Goal: Task Accomplishment & Management: Manage account settings

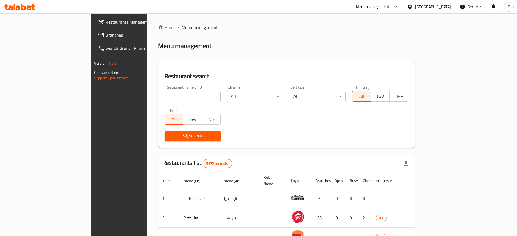
click at [165, 96] on input "search" at bounding box center [193, 96] width 56 height 11
type input "holy guac"
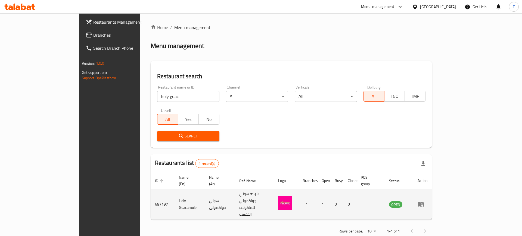
drag, startPoint x: 496, startPoint y: 198, endPoint x: 494, endPoint y: 197, distance: 2.8
click at [432, 198] on td "enhanced table" at bounding box center [422, 204] width 19 height 31
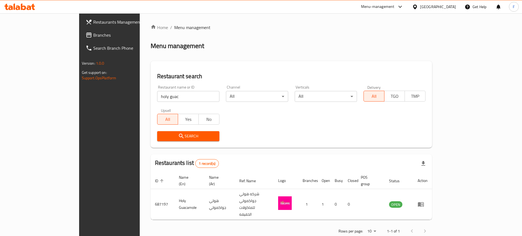
drag, startPoint x: 492, startPoint y: 194, endPoint x: 457, endPoint y: 163, distance: 47.0
click at [432, 192] on td "enhanced table" at bounding box center [422, 204] width 19 height 31
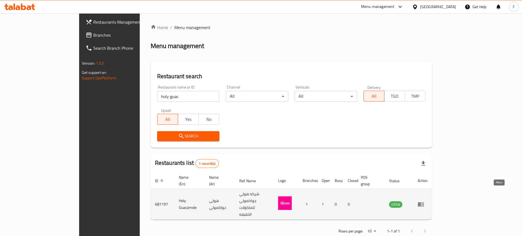
click at [428, 201] on link "enhanced table" at bounding box center [423, 204] width 10 height 7
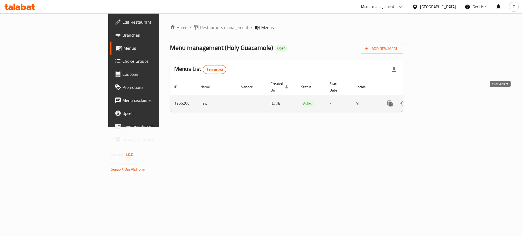
click at [433, 100] on icon "enhanced table" at bounding box center [429, 103] width 7 height 7
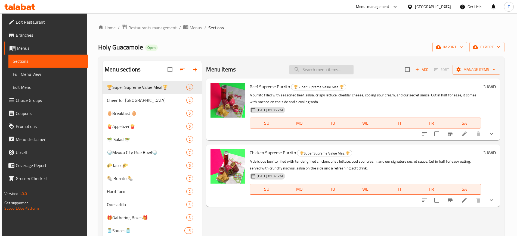
click at [325, 70] on input "search" at bounding box center [321, 70] width 64 height 10
paste input "Mac n Cheese burrito"
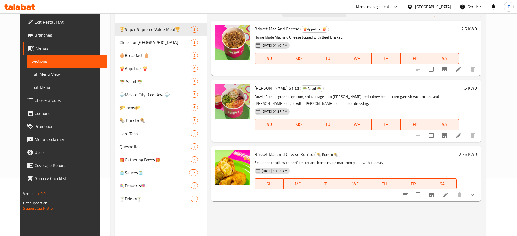
scroll to position [68, 0]
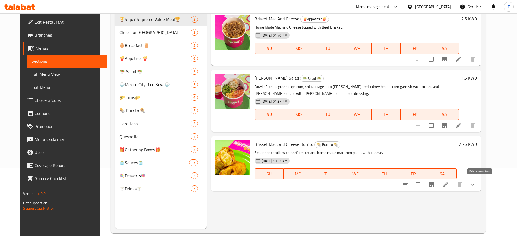
type input "Mac"
click at [476, 185] on icon "show more" at bounding box center [472, 185] width 7 height 7
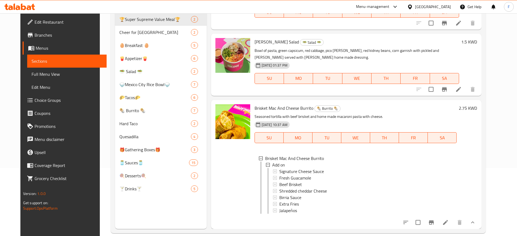
scroll to position [1, 0]
click at [449, 225] on icon at bounding box center [445, 222] width 7 height 7
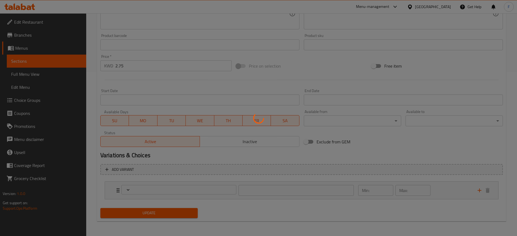
scroll to position [165, 0]
type input "اضافات"
type input "0"
type input "7"
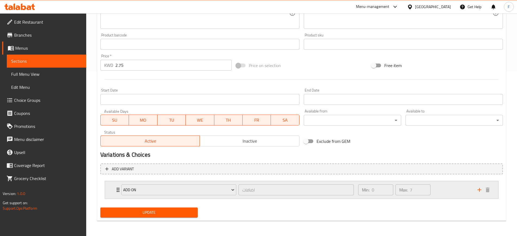
click at [456, 190] on div "Min: 0 ​ Max: 7 ​" at bounding box center [414, 189] width 119 height 17
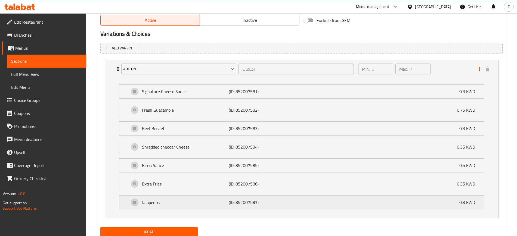
scroll to position [301, 0]
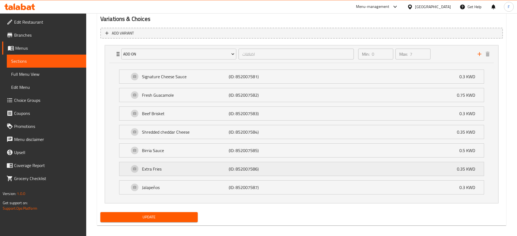
click at [440, 166] on div "Extra Fries (ID: 852007586) 0.35 KWD" at bounding box center [303, 169] width 348 height 14
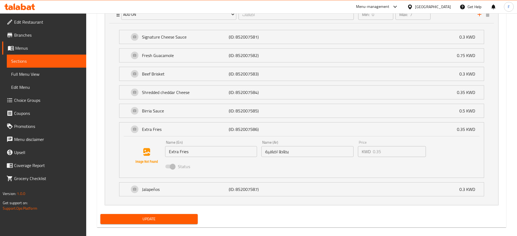
scroll to position [347, 0]
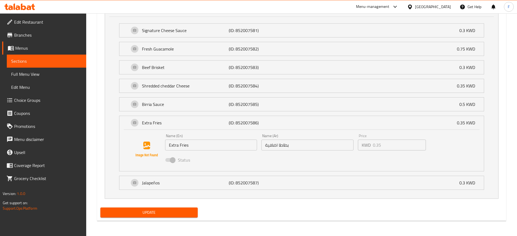
click at [34, 103] on span "Choice Groups" at bounding box center [48, 100] width 68 height 7
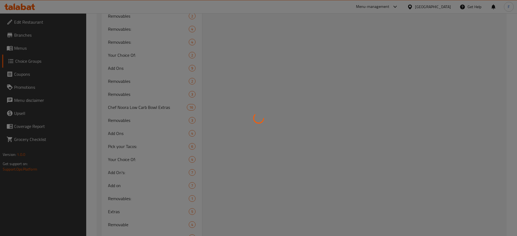
scroll to position [77, 0]
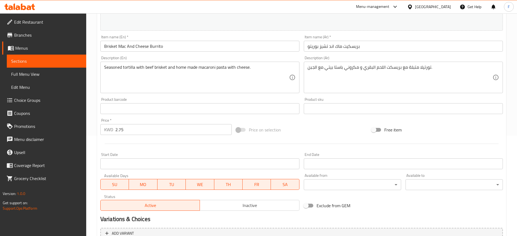
scroll to position [165, 0]
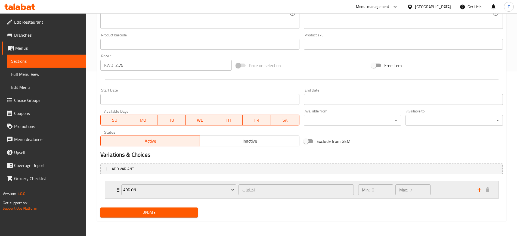
click at [442, 189] on div "Min: 0 ​ Max: 7 ​" at bounding box center [414, 189] width 119 height 17
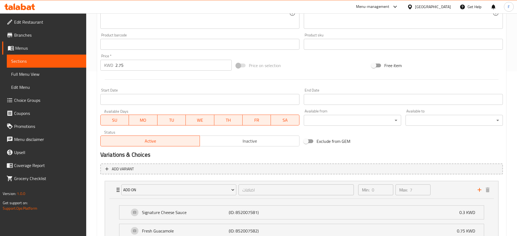
click at [29, 102] on span "Choice Groups" at bounding box center [48, 100] width 68 height 7
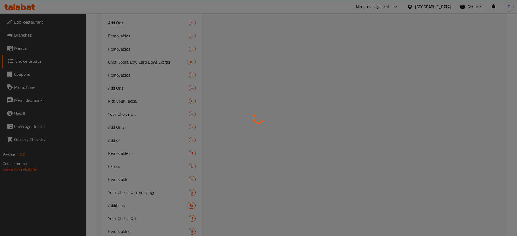
scroll to position [425, 0]
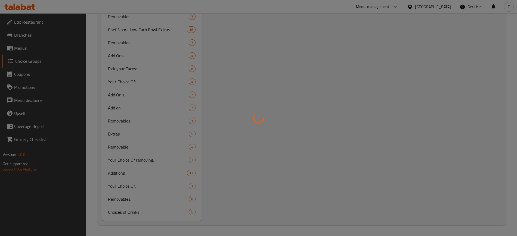
click at [133, 107] on div at bounding box center [258, 118] width 517 height 236
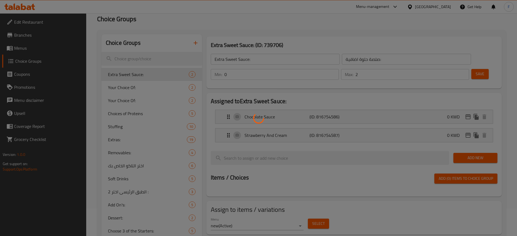
scroll to position [0, 0]
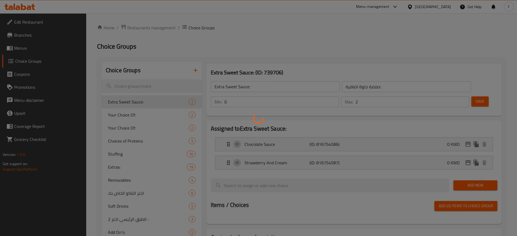
click at [132, 91] on div at bounding box center [258, 118] width 517 height 236
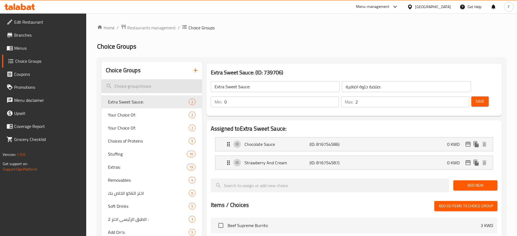
click at [154, 85] on input "search" at bounding box center [151, 86] width 101 height 14
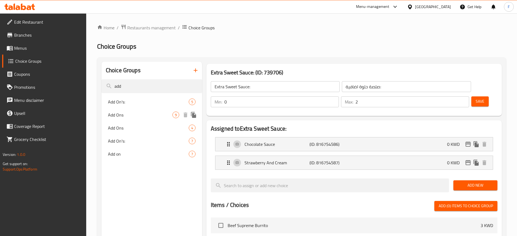
type input "add"
click at [153, 111] on div "Add Ons 9" at bounding box center [151, 114] width 101 height 13
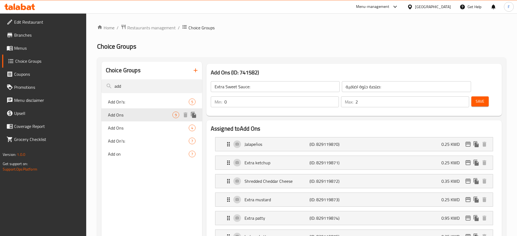
type input "Add Ons"
type input "إضافات"
type input "9"
click at [151, 129] on span "Add Ons" at bounding box center [140, 128] width 64 height 7
type input "Add Ons"
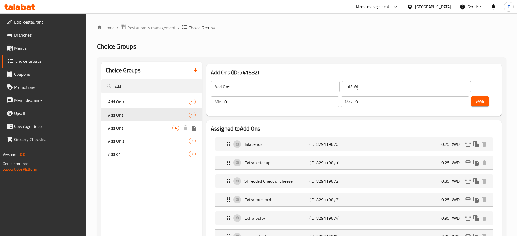
type input "اضافات"
type input "4"
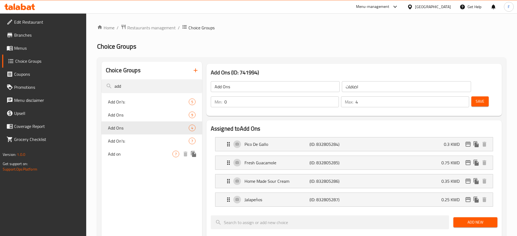
click at [139, 156] on span "Add on" at bounding box center [140, 154] width 64 height 7
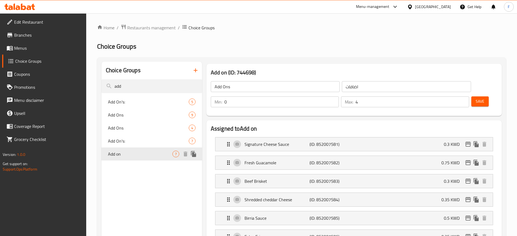
type input "Add on"
type input "اضافات"
type input "7"
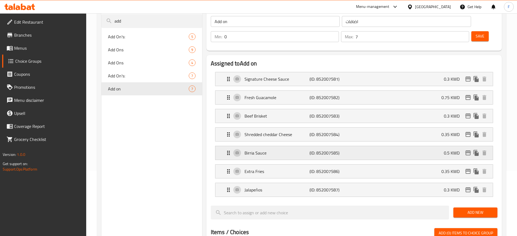
scroll to position [68, 0]
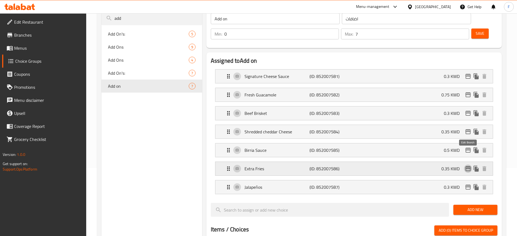
click at [469, 166] on icon "edit" at bounding box center [468, 169] width 7 height 7
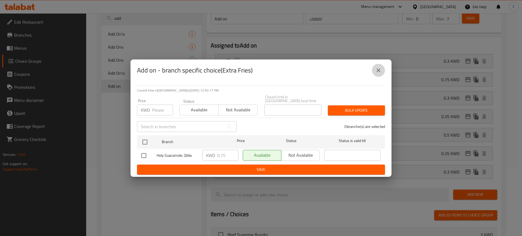
click at [376, 72] on icon "close" at bounding box center [378, 70] width 7 height 7
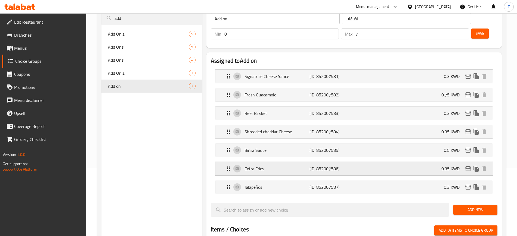
click at [347, 166] on p "(ID: 852007586)" at bounding box center [330, 169] width 43 height 7
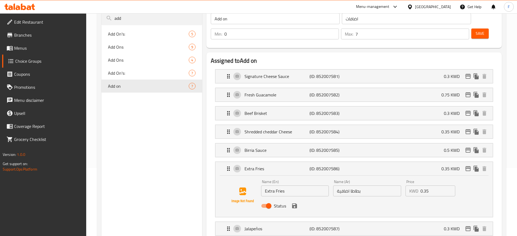
drag, startPoint x: 430, startPoint y: 177, endPoint x: 413, endPoint y: 168, distance: 19.6
click at [415, 186] on div "KWD 0.35 Price" at bounding box center [430, 191] width 50 height 11
click at [295, 204] on icon "save" at bounding box center [294, 206] width 5 height 5
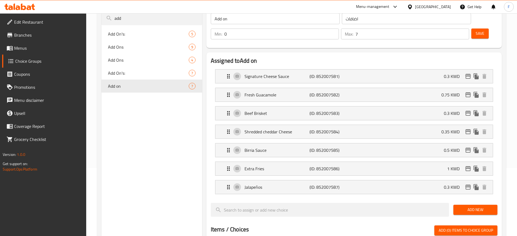
type input "1"
click at [470, 166] on icon "edit" at bounding box center [467, 168] width 5 height 5
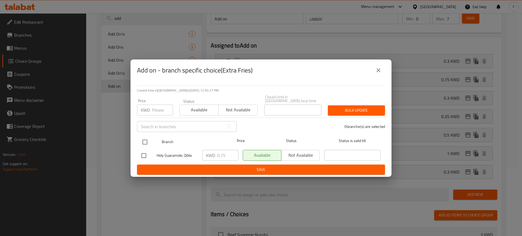
click at [146, 141] on input "checkbox" at bounding box center [144, 142] width 11 height 11
checkbox input "true"
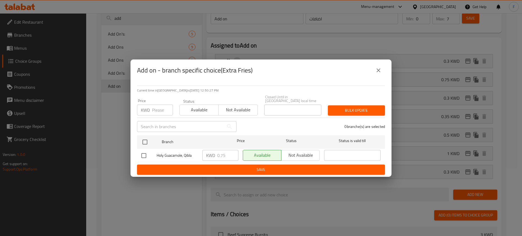
checkbox input "true"
drag, startPoint x: 231, startPoint y: 151, endPoint x: 197, endPoint y: 154, distance: 33.9
type input "-0.25"
click at [217, 154] on input "-0.25" at bounding box center [227, 155] width 21 height 11
click at [219, 153] on input "-0.25" at bounding box center [227, 155] width 21 height 11
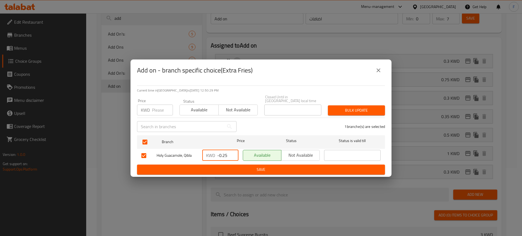
click at [219, 153] on input "-0.25" at bounding box center [227, 155] width 21 height 11
type input "1"
click at [258, 169] on span "Save" at bounding box center [260, 169] width 239 height 7
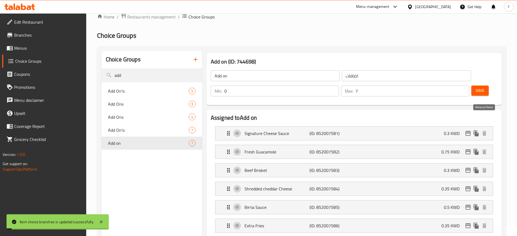
scroll to position [0, 0]
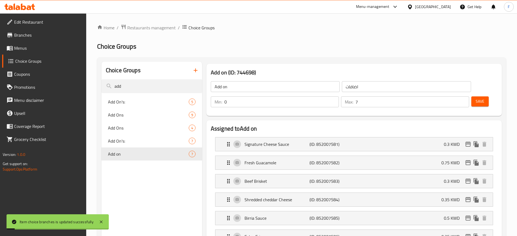
click at [476, 98] on span "Save" at bounding box center [480, 101] width 9 height 7
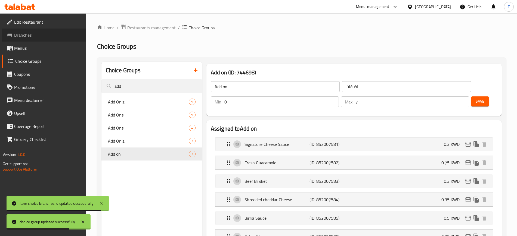
click at [33, 35] on span "Branches" at bounding box center [48, 35] width 68 height 7
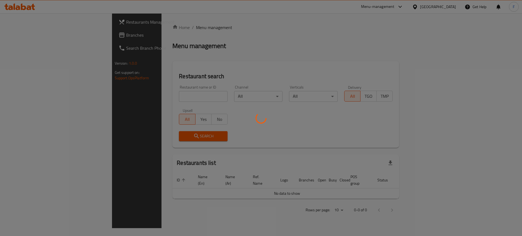
click at [165, 97] on div at bounding box center [261, 118] width 522 height 236
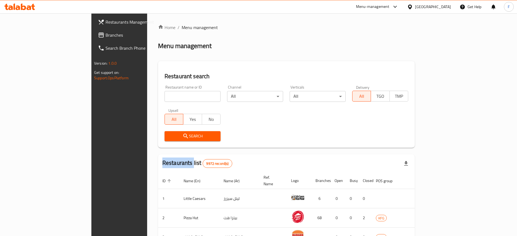
click at [165, 97] on div "Home / Menu management Menu management Restaurant search Restaurant name or ID …" at bounding box center [286, 203] width 257 height 359
click at [165, 97] on input "search" at bounding box center [193, 96] width 56 height 11
click at [94, 39] on link "Branches" at bounding box center [136, 35] width 84 height 13
